Goal: Task Accomplishment & Management: Complete application form

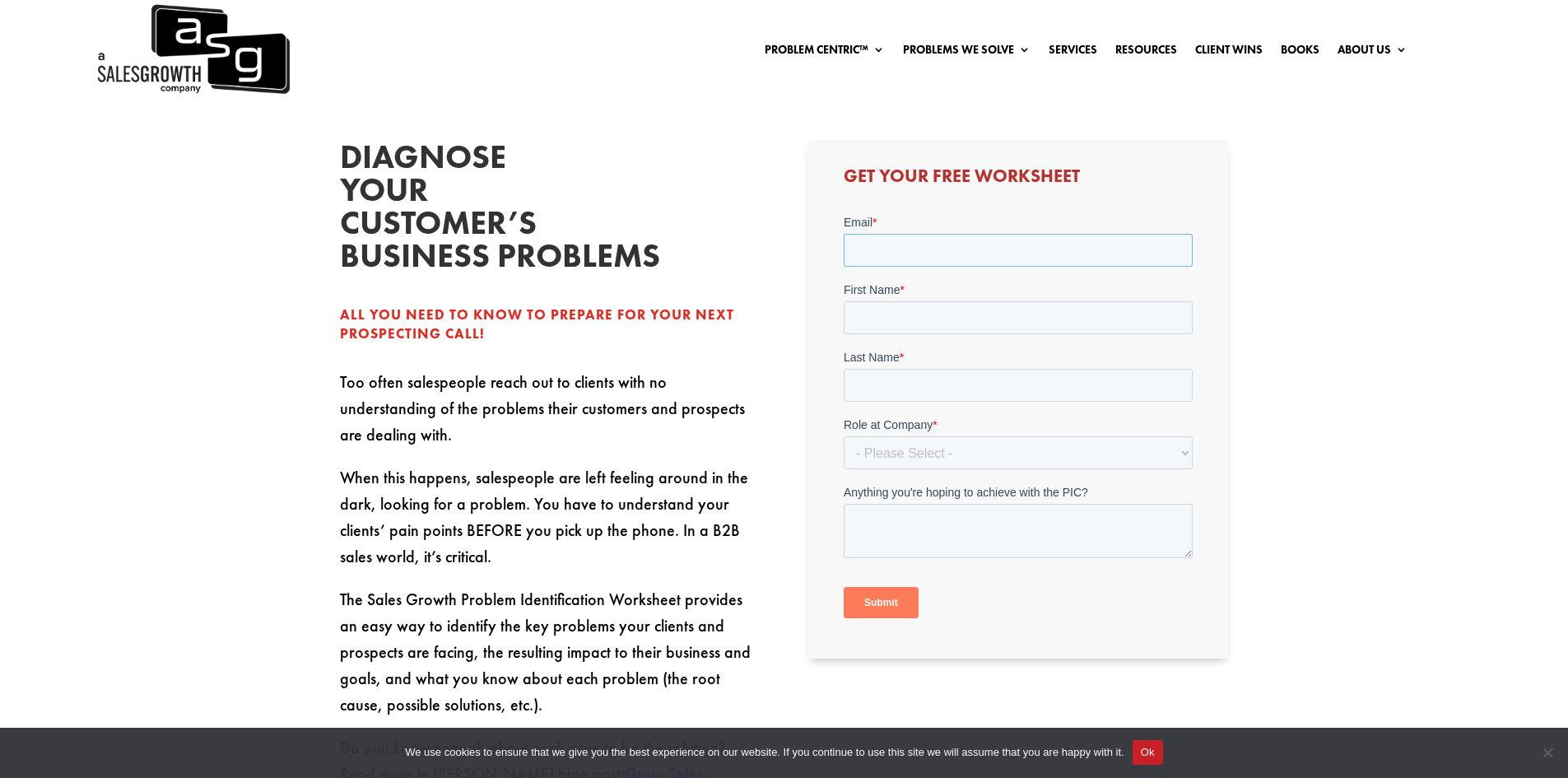
scroll to position [494, 0]
click at [902, 256] on input "Email *" at bounding box center [1019, 252] width 349 height 33
type input "[EMAIL_ADDRESS][DOMAIN_NAME]"
click at [910, 327] on input "First Name *" at bounding box center [1019, 319] width 349 height 33
type input "[PERSON_NAME]"
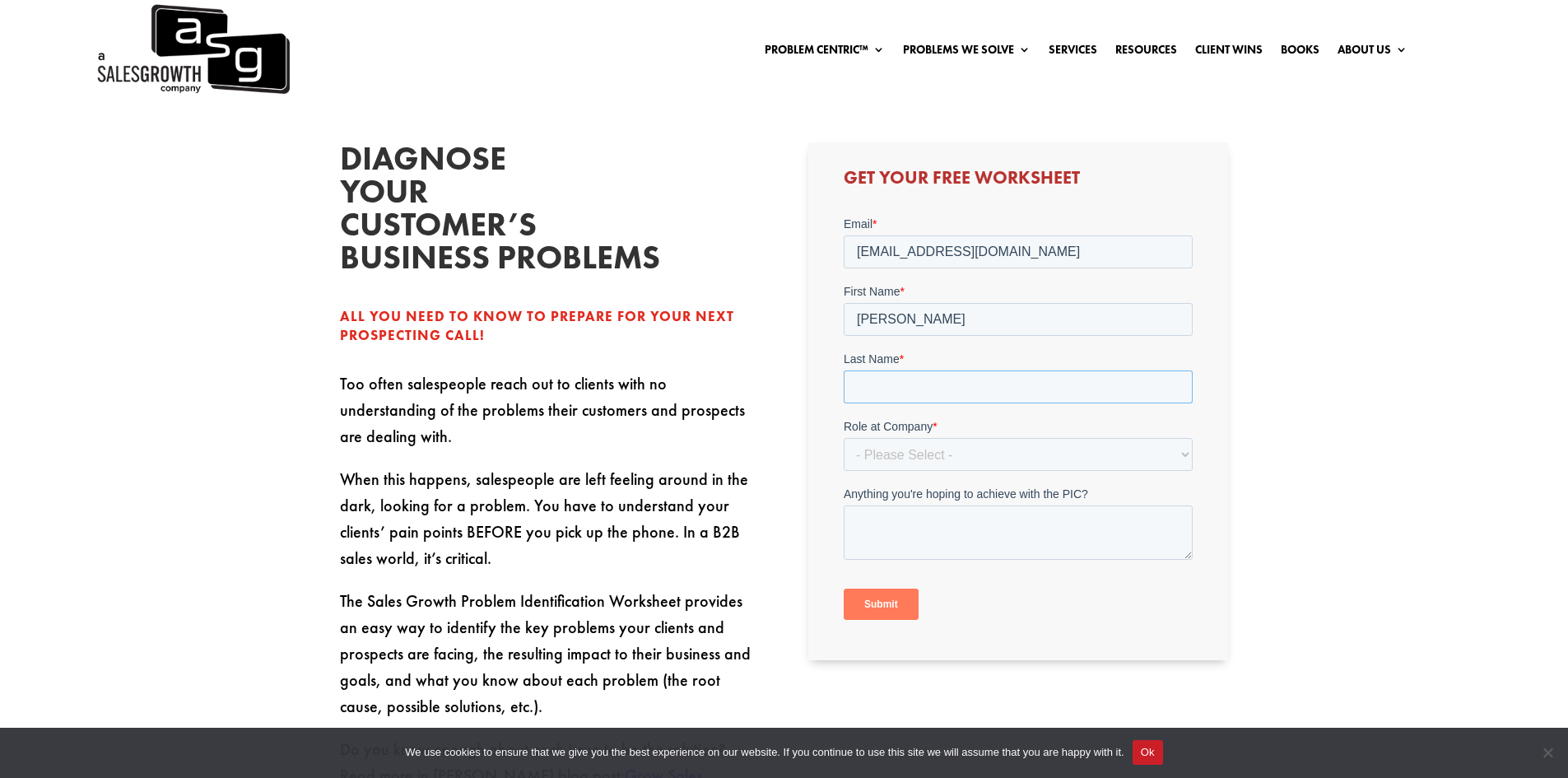
click at [991, 382] on input "Last Name *" at bounding box center [1019, 386] width 349 height 33
type input "[PERSON_NAME]"
click at [1017, 453] on select "- Please Select - C-Level (CRO, CSO, etc) Senior Leadership (VP of Sales, VP of…" at bounding box center [1019, 454] width 349 height 33
select select "Director/Manager (Sales Director, Regional Sales Manager, etc)"
click at [844, 438] on select "- Please Select - C-Level (CRO, CSO, etc) Senior Leadership (VP of Sales, VP of…" at bounding box center [1019, 454] width 349 height 33
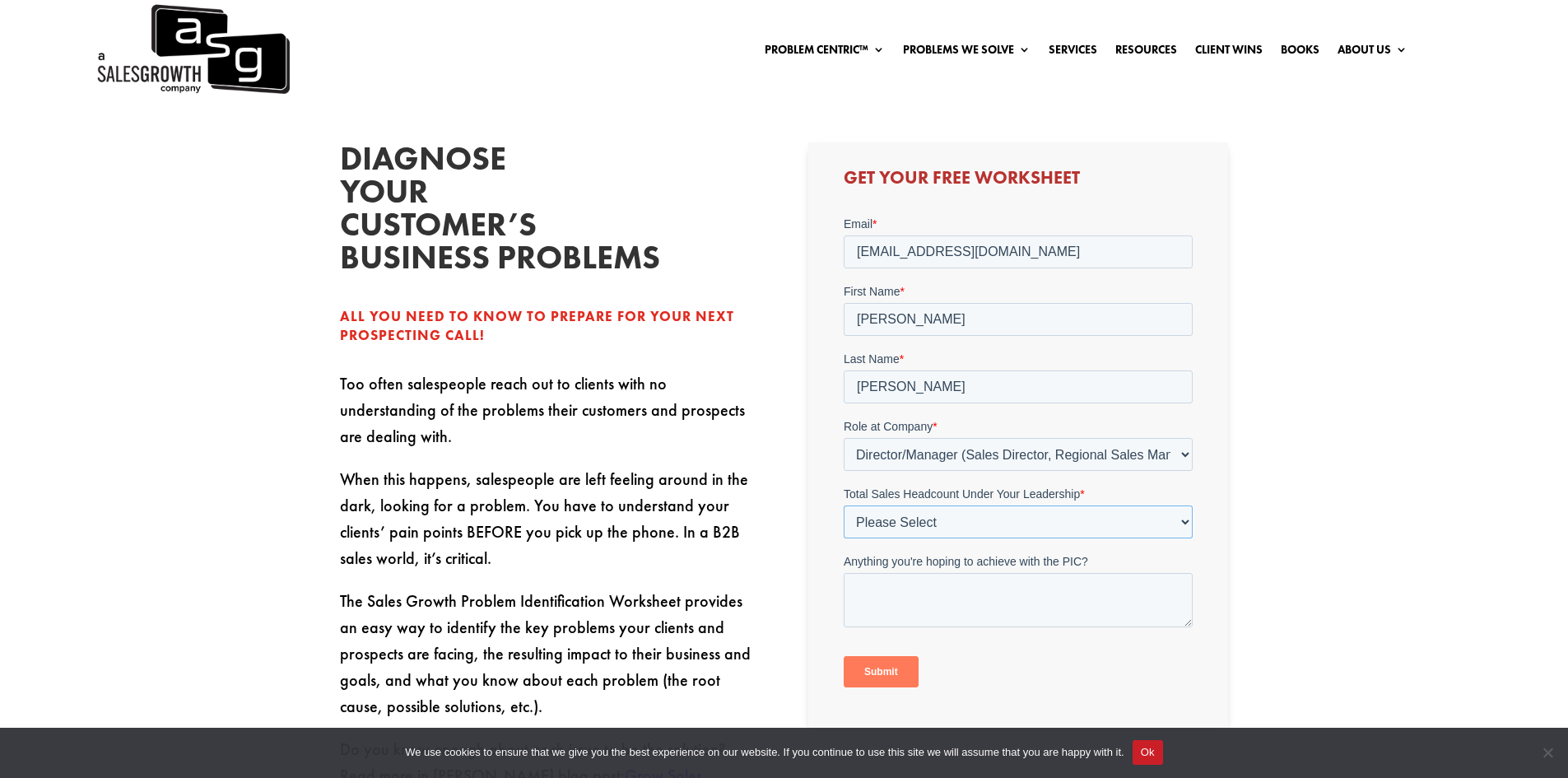
click at [923, 523] on select "Please Select Just Me 1-9 [PHONE_NUMBER] [PHONE_NUMBER]+" at bounding box center [1019, 522] width 349 height 33
select select "10-19"
click at [844, 505] on select "Please Select Just Me 1-9 [PHONE_NUMBER] [PHONE_NUMBER]+" at bounding box center [1019, 522] width 349 height 33
click at [907, 589] on textarea "Anything you're hoping to achieve with the PIC?" at bounding box center [1019, 600] width 349 height 54
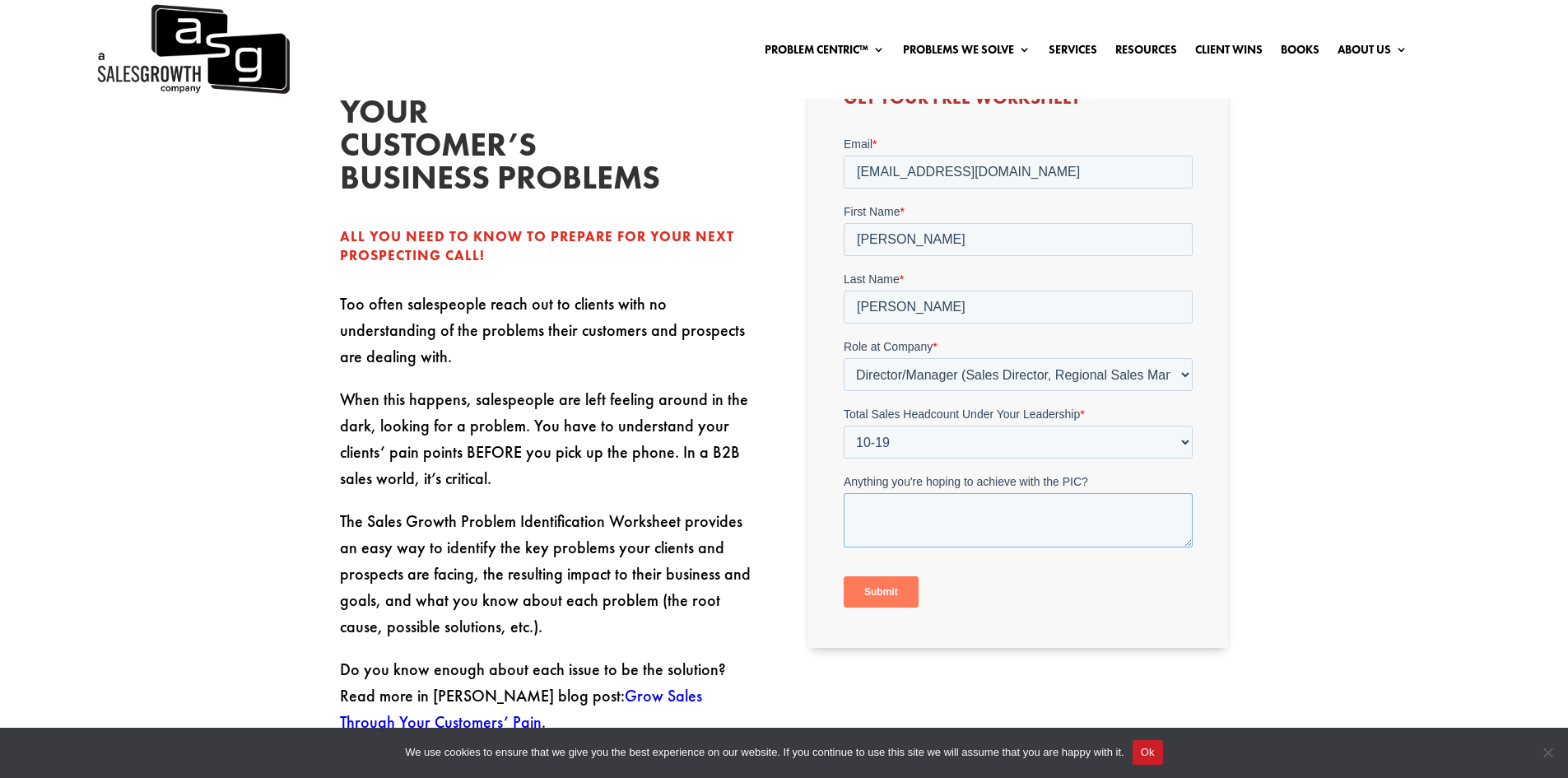
scroll to position [575, 0]
type textarea "How to identify the PIC"
click at [898, 595] on input "Submit" at bounding box center [881, 591] width 75 height 31
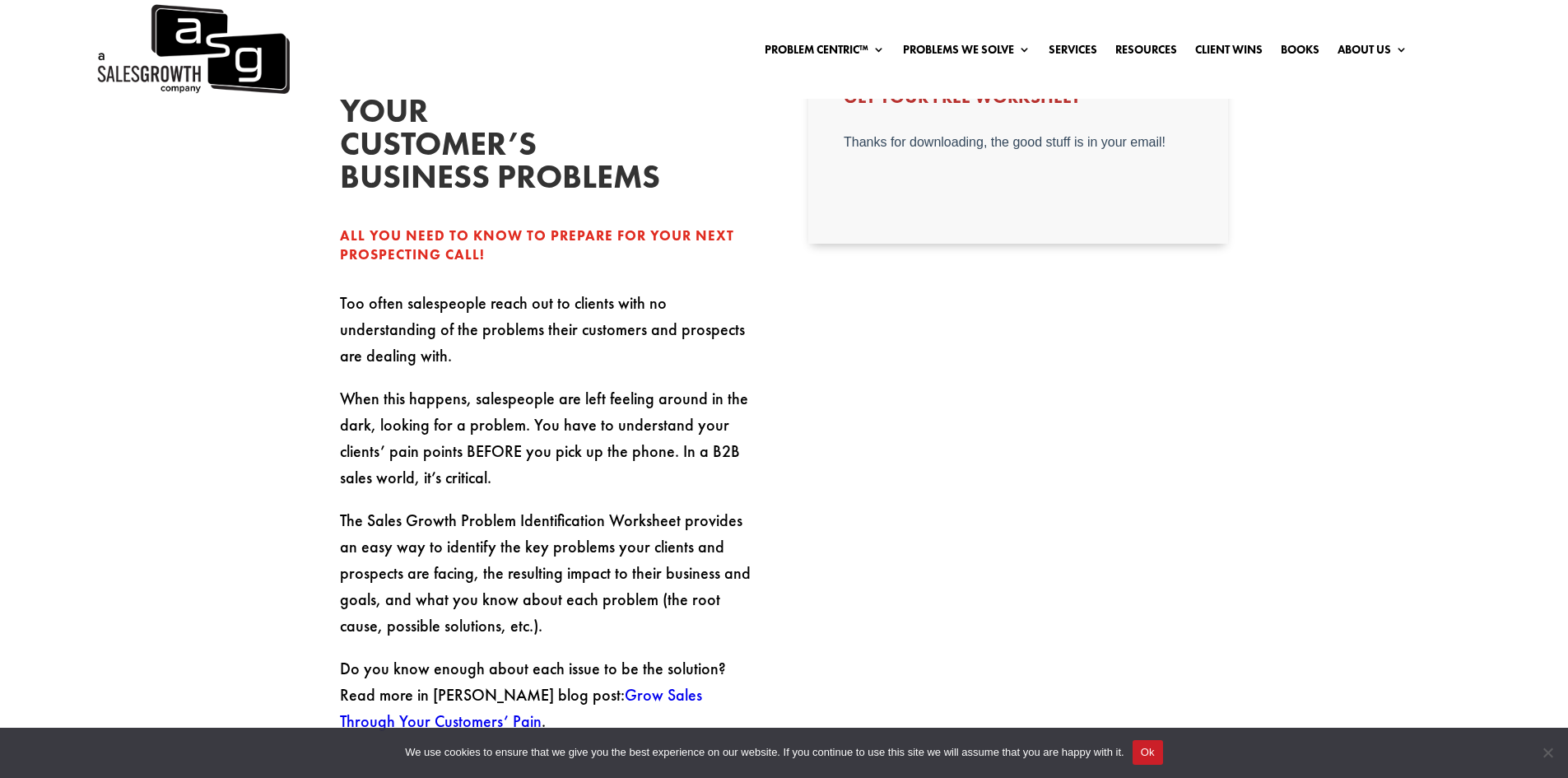
click at [1149, 748] on button "Ok" at bounding box center [1147, 752] width 30 height 25
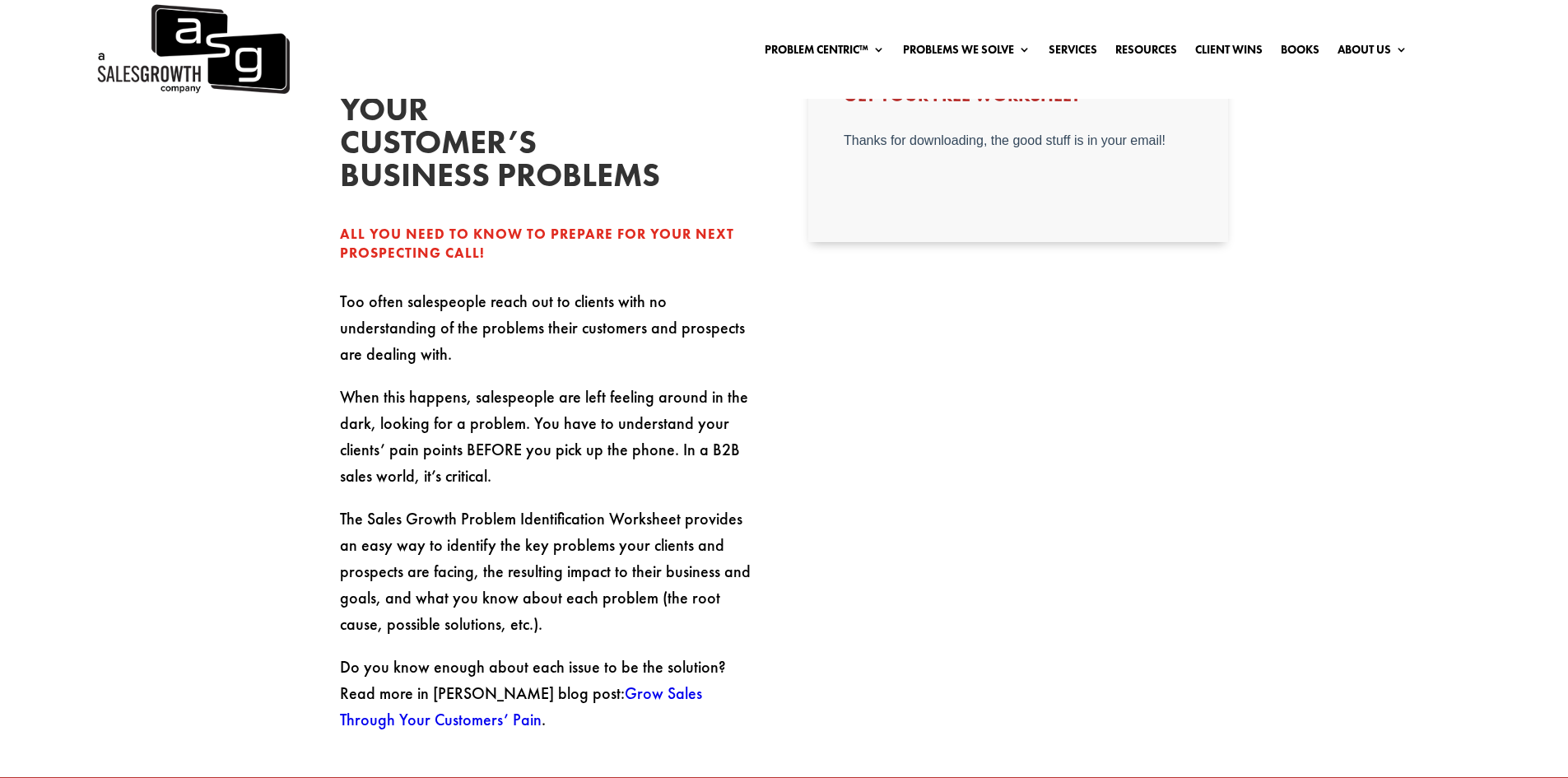
scroll to position [576, 0]
